Goal: Navigation & Orientation: Find specific page/section

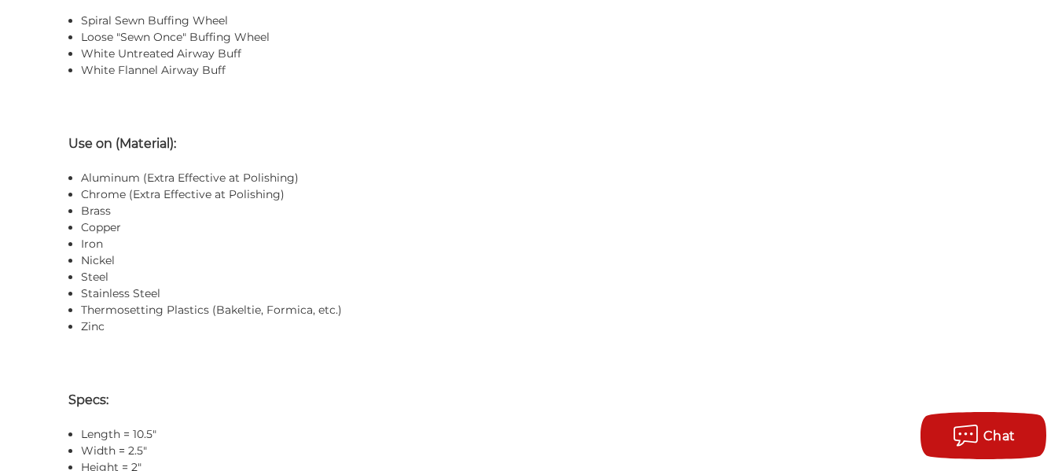
scroll to position [1455, 0]
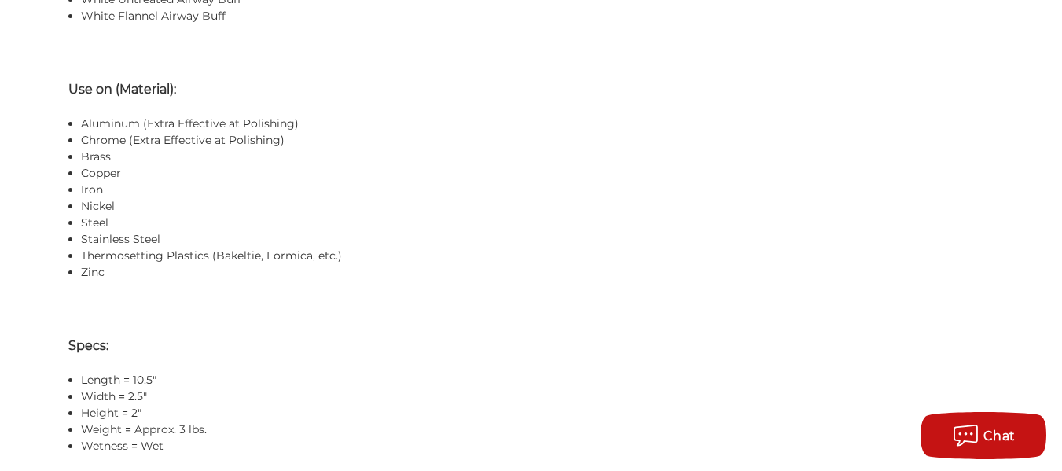
drag, startPoint x: 0, startPoint y: 0, endPoint x: 1056, endPoint y: 205, distance: 1075.8
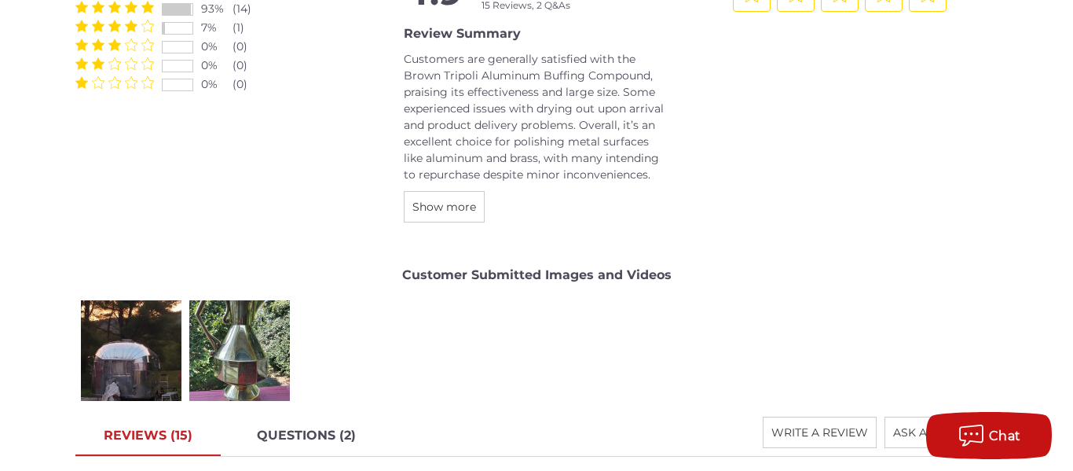
scroll to position [2155, 0]
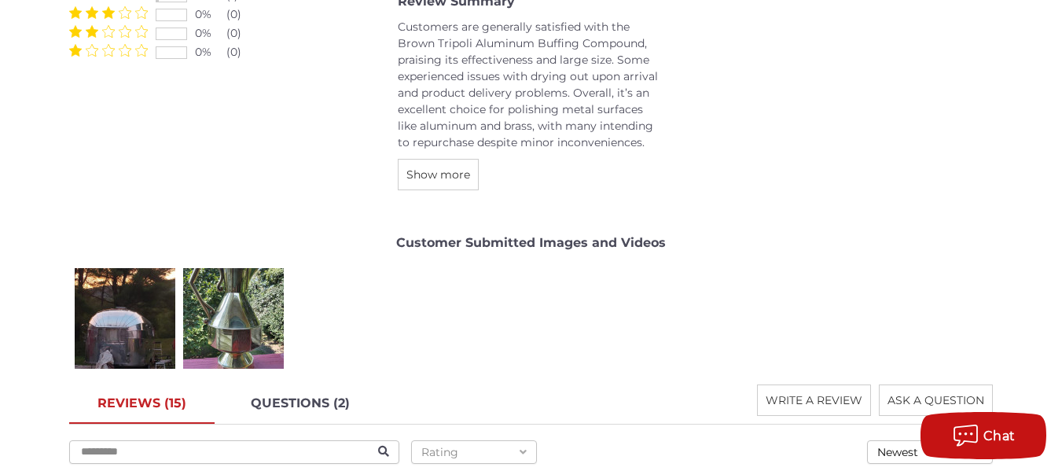
drag, startPoint x: 1069, startPoint y: 50, endPoint x: 1058, endPoint y: 226, distance: 176.4
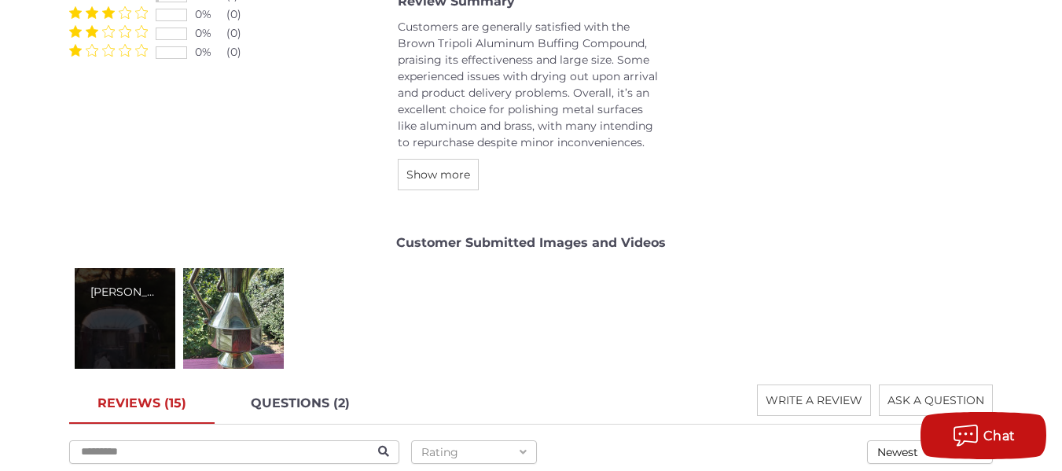
click at [133, 336] on div "[PERSON_NAME]" at bounding box center [125, 318] width 101 height 101
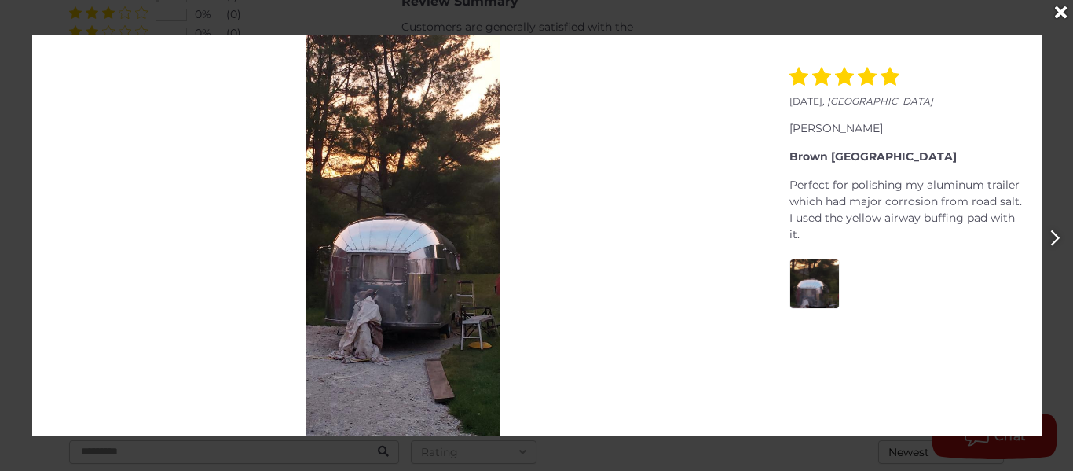
click at [1049, 239] on button "Next" at bounding box center [1055, 238] width 36 height 36
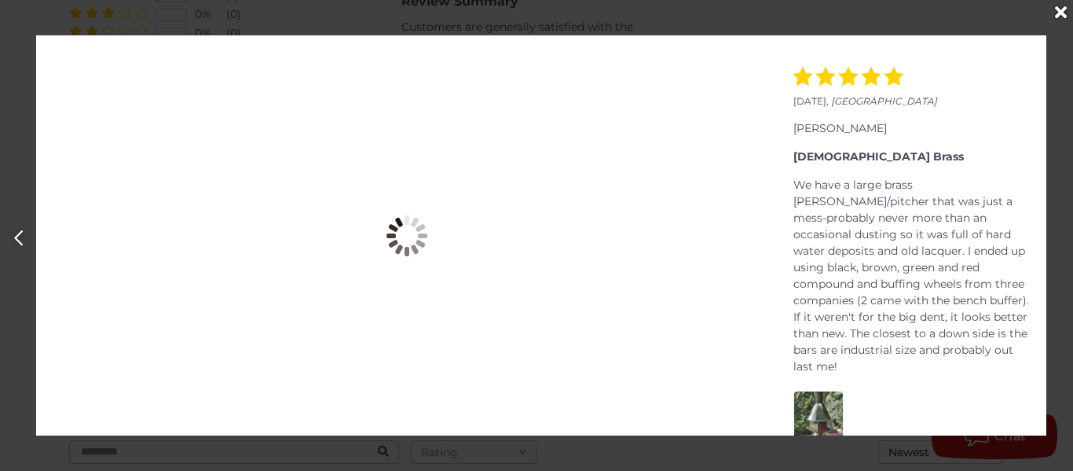
scroll to position [0, 1073]
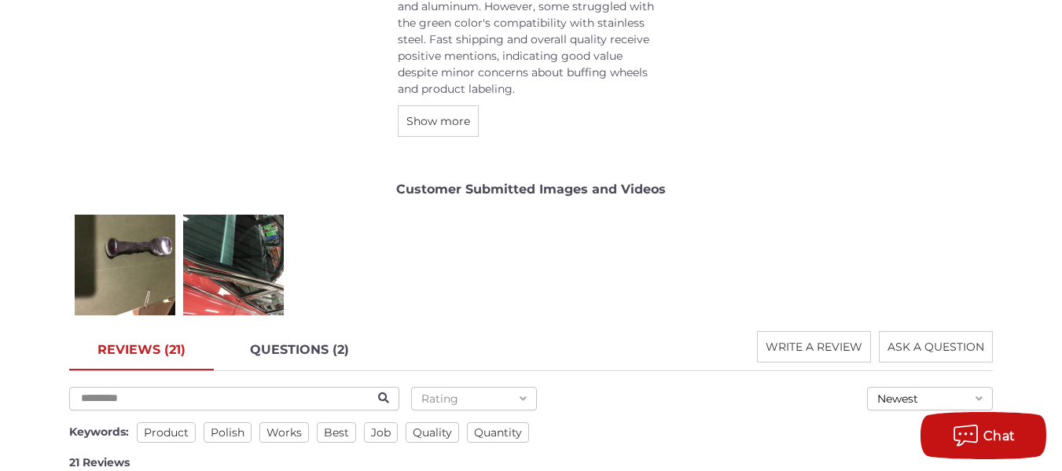
scroll to position [2527, 0]
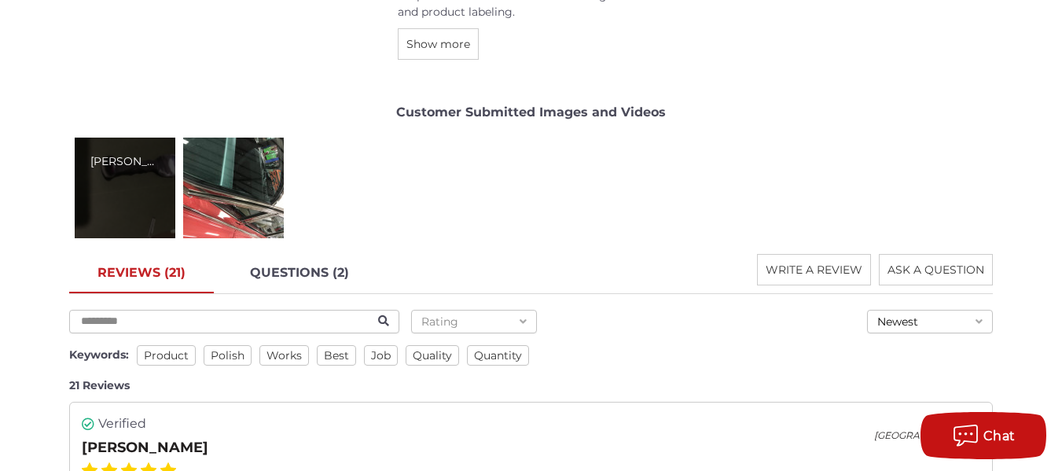
click at [138, 215] on div "Richard C." at bounding box center [125, 188] width 101 height 101
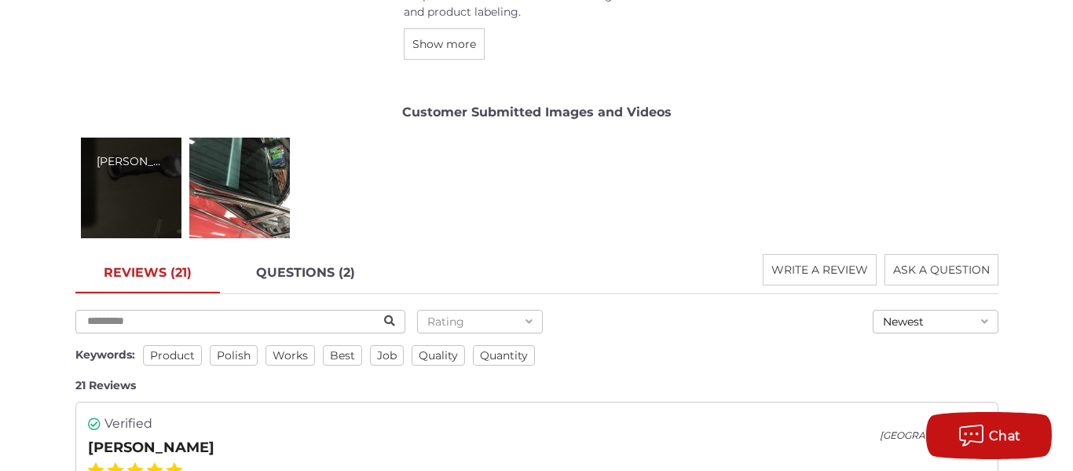
scroll to position [2511, 0]
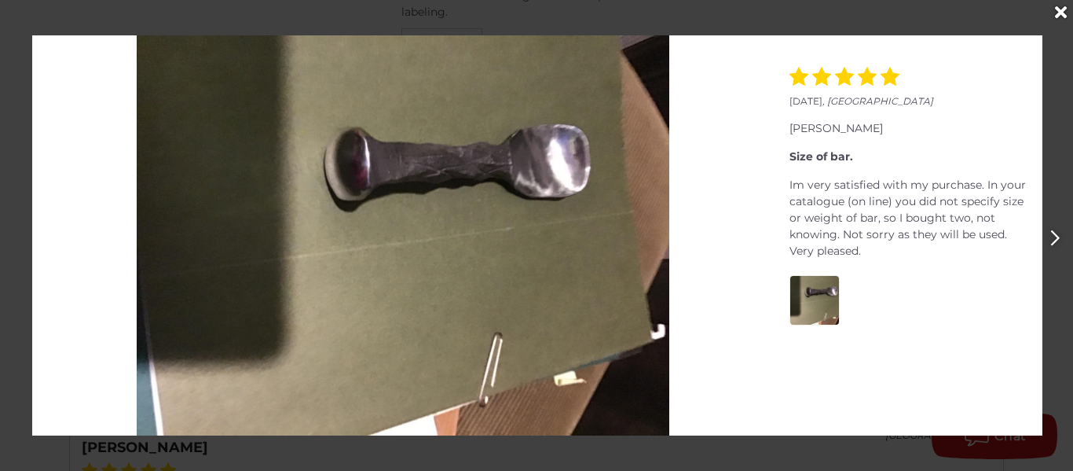
click at [1055, 238] on icon "Next" at bounding box center [1056, 237] width 10 height 17
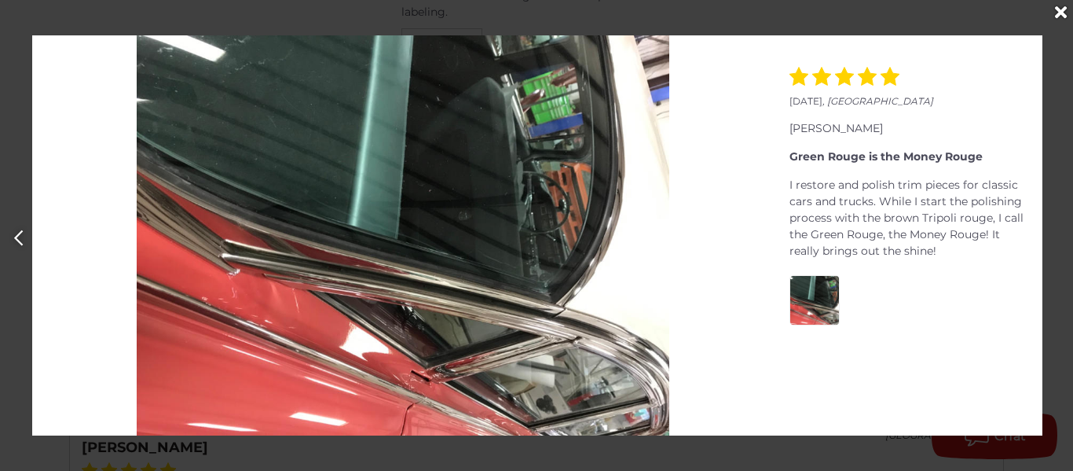
click at [1061, 15] on icon "Close" at bounding box center [1061, 12] width 12 height 17
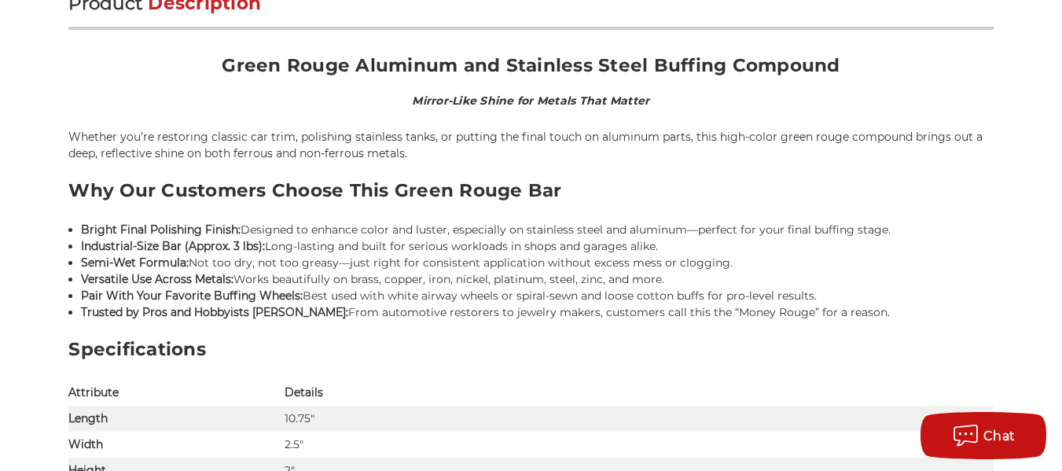
scroll to position [0, 0]
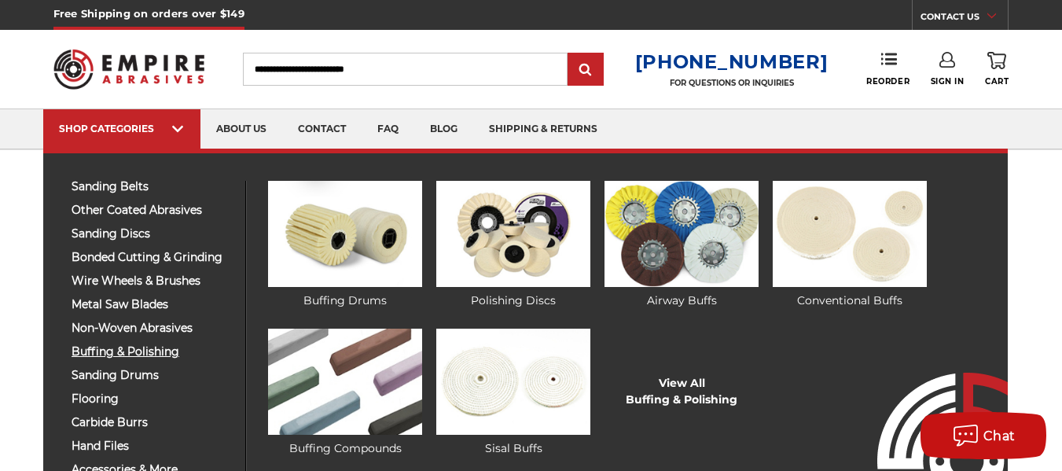
click at [163, 357] on span "buffing & polishing" at bounding box center [153, 352] width 162 height 12
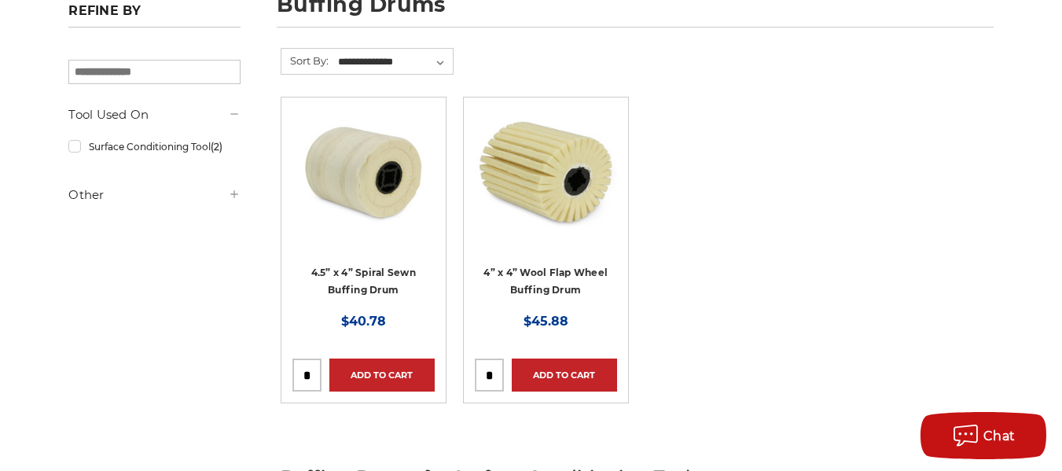
click at [371, 280] on div at bounding box center [363, 201] width 142 height 187
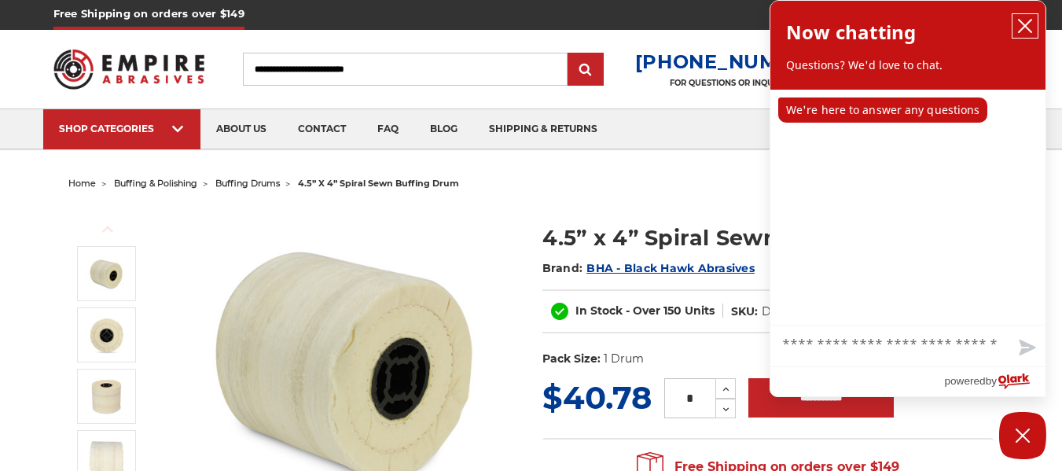
click at [1025, 31] on icon "close chatbox" at bounding box center [1025, 26] width 16 height 16
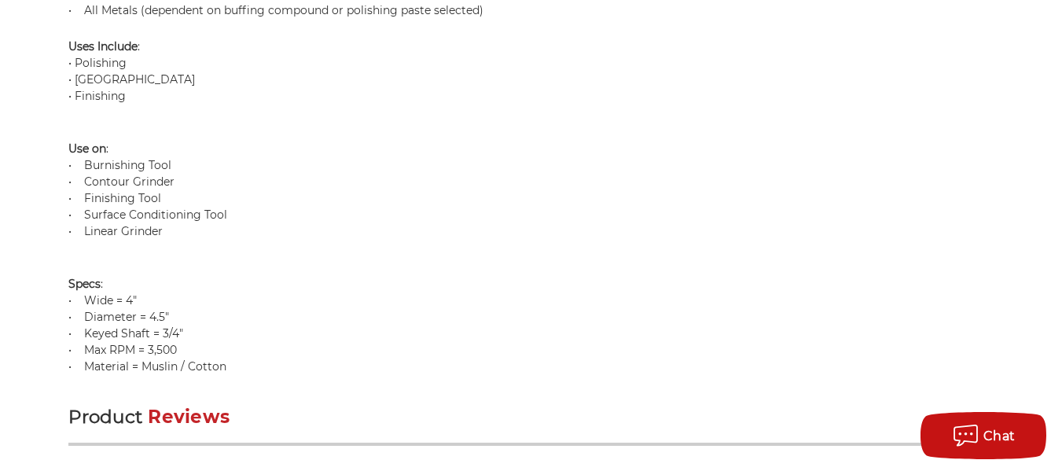
scroll to position [1378, 0]
